Goal: Task Accomplishment & Management: Use online tool/utility

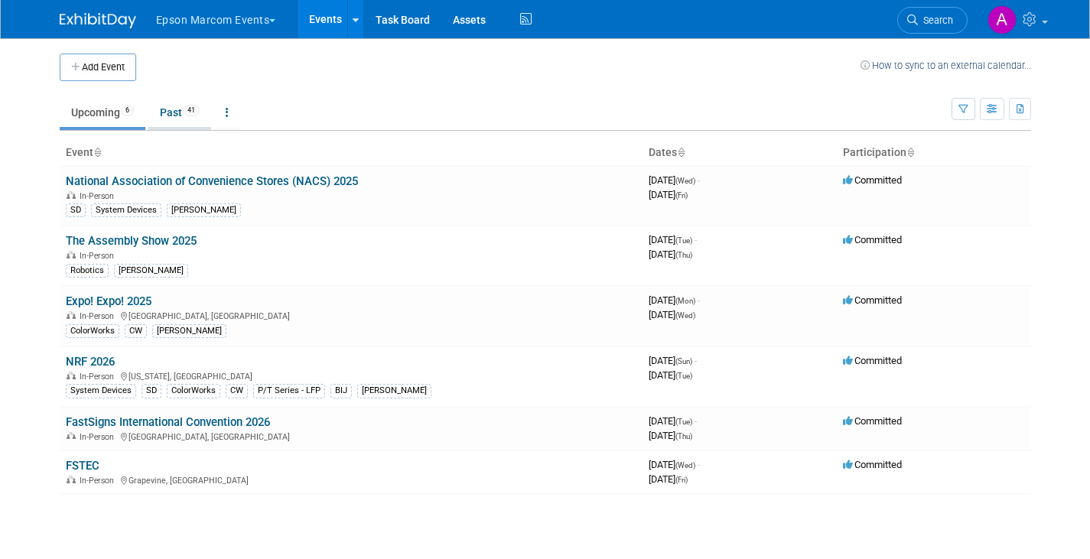
click at [173, 112] on link "Past 41" at bounding box center [179, 112] width 63 height 29
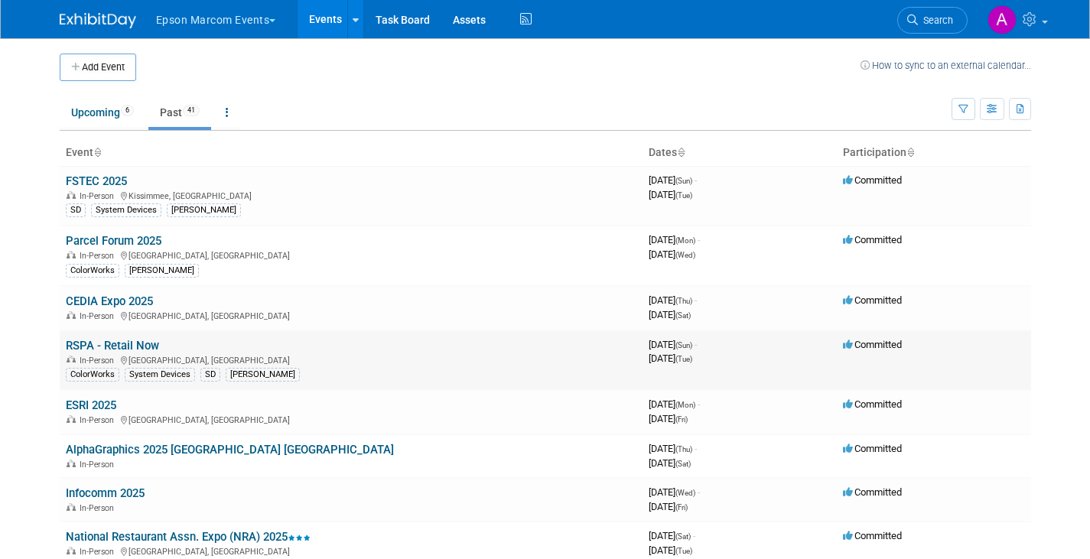
click at [129, 350] on link "RSPA - Retail Now" at bounding box center [112, 346] width 93 height 14
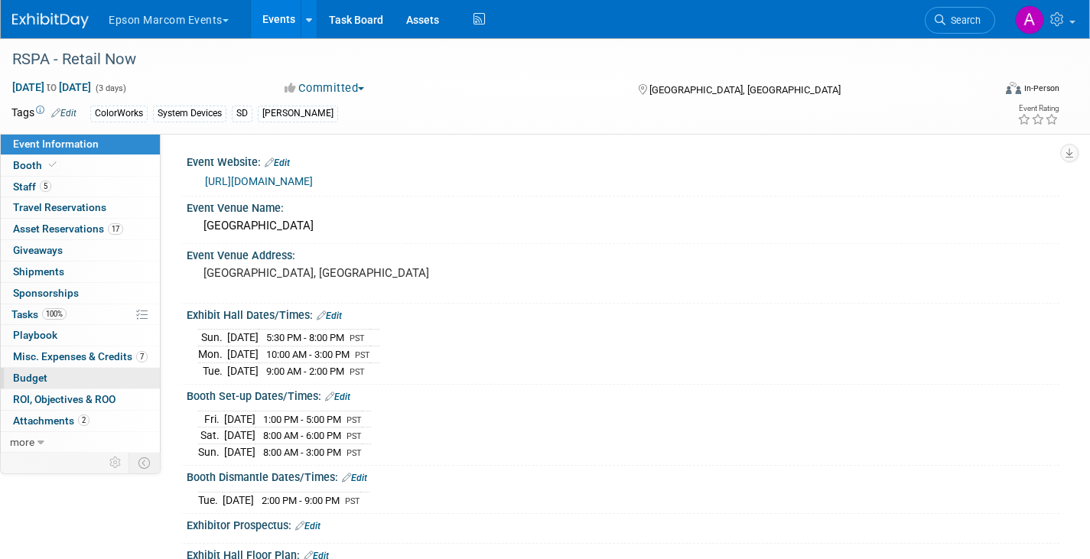
click at [34, 381] on span "Budget" at bounding box center [30, 378] width 34 height 12
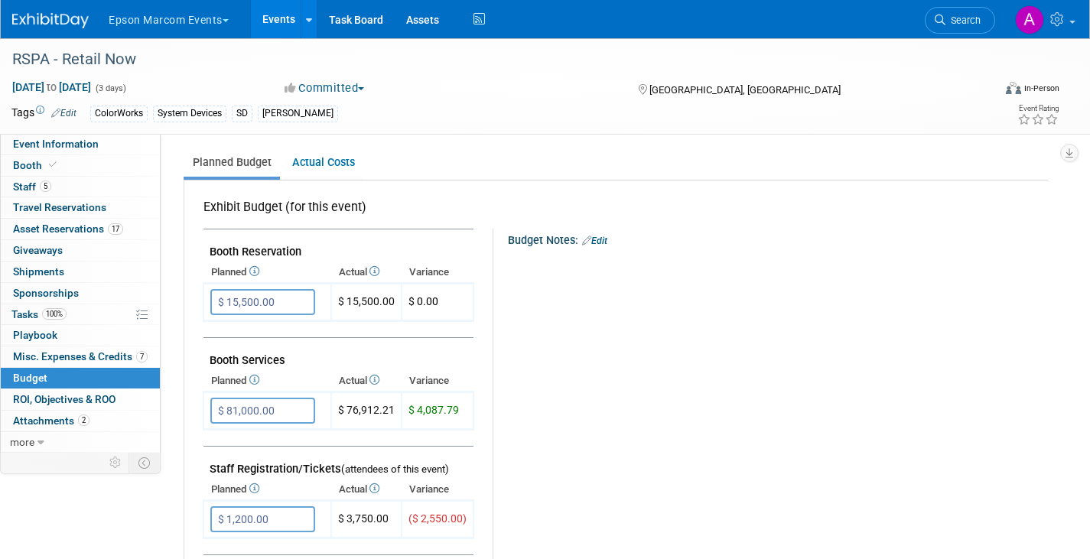
scroll to position [201, 0]
click at [1069, 155] on icon "button" at bounding box center [1070, 153] width 8 height 10
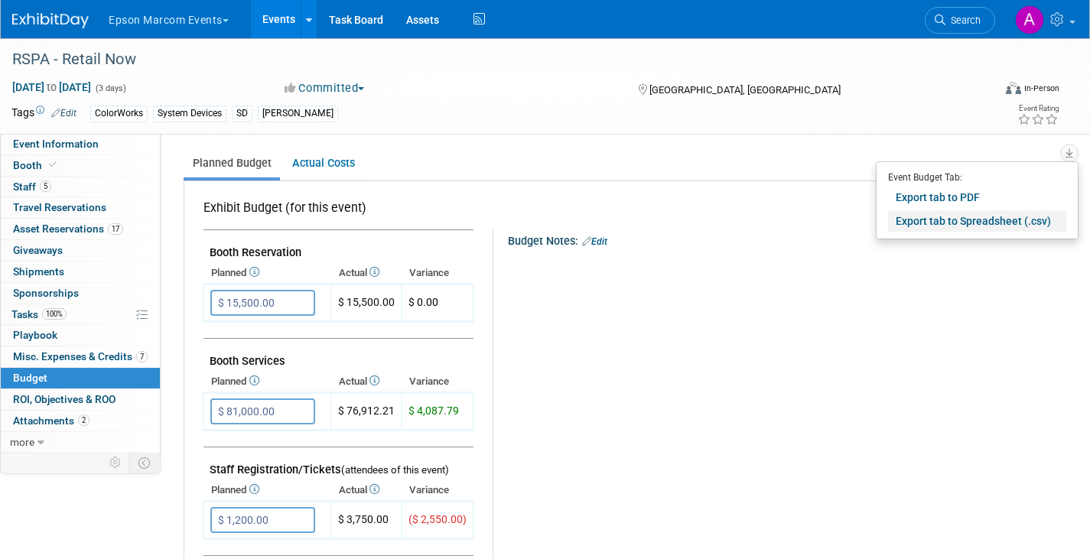
click at [954, 222] on link "Export tab to Spreadsheet (.csv)" at bounding box center [977, 220] width 178 height 21
